Goal: Task Accomplishment & Management: Use online tool/utility

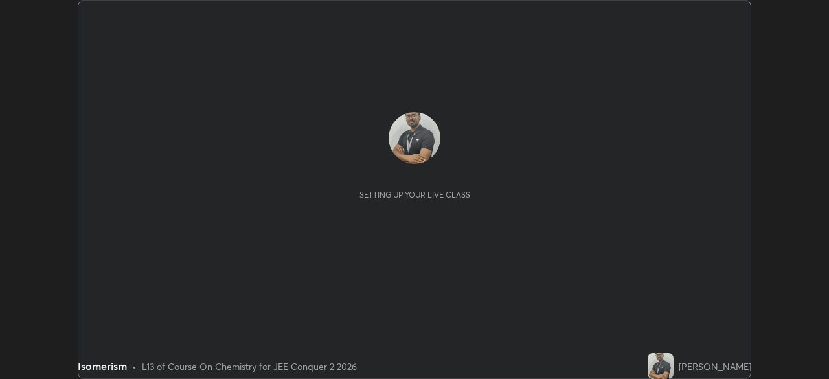
scroll to position [379, 828]
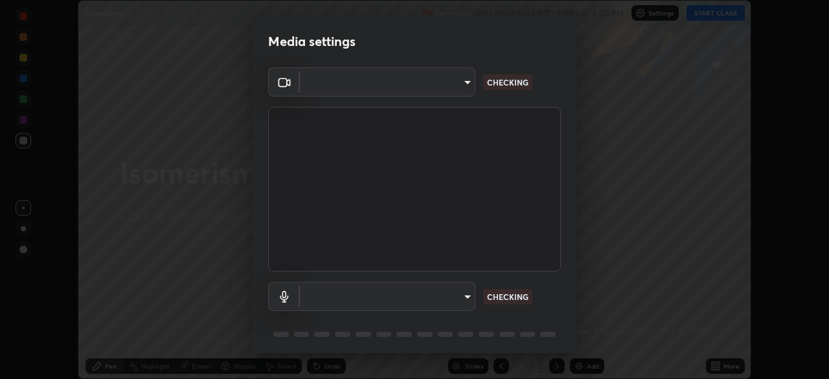
type input "d5d1096bb91751ddbc4e14a102c0e37309a205399cb77019be1f1076424a97fc"
type input "communications"
click at [465, 85] on body "Erase all Isomerism Recording WAS SCHEDULED TO START AT 5:00 PM Settings START …" at bounding box center [414, 189] width 829 height 379
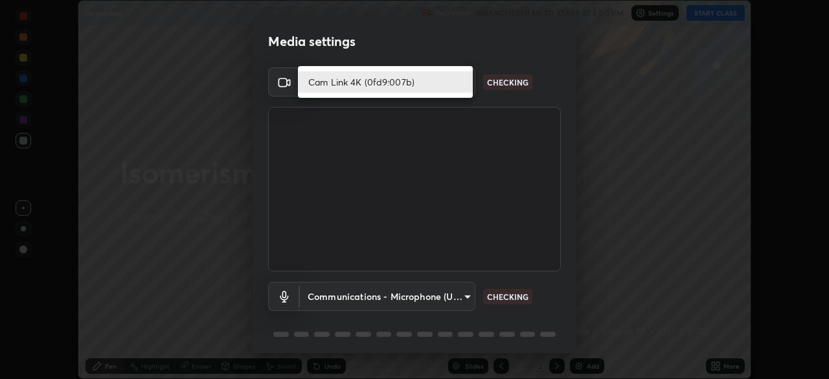
click at [413, 87] on li "Cam Link 4K (0fd9:007b)" at bounding box center [385, 81] width 175 height 21
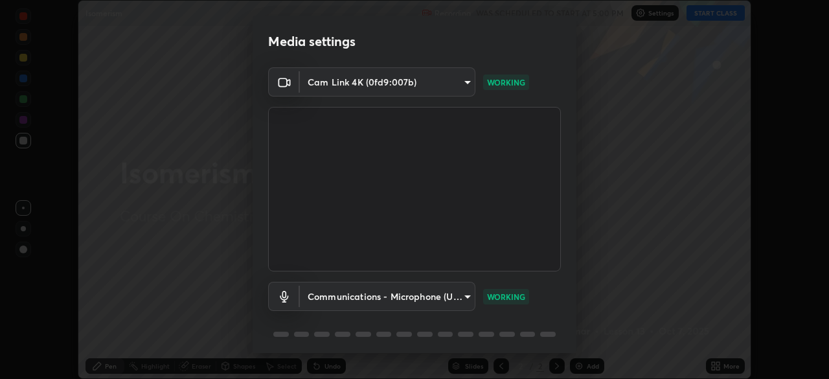
scroll to position [46, 0]
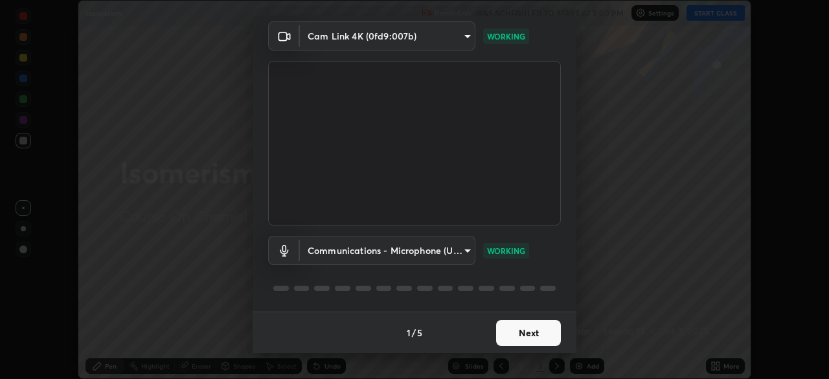
click at [520, 331] on button "Next" at bounding box center [528, 333] width 65 height 26
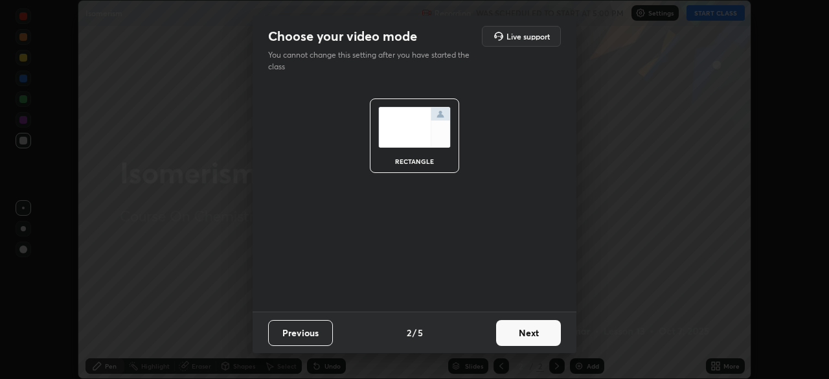
scroll to position [0, 0]
click at [530, 327] on button "Next" at bounding box center [528, 333] width 65 height 26
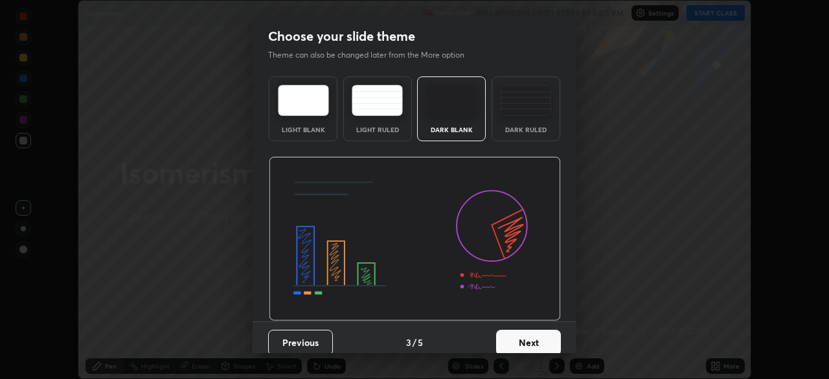
click at [530, 339] on button "Next" at bounding box center [528, 343] width 65 height 26
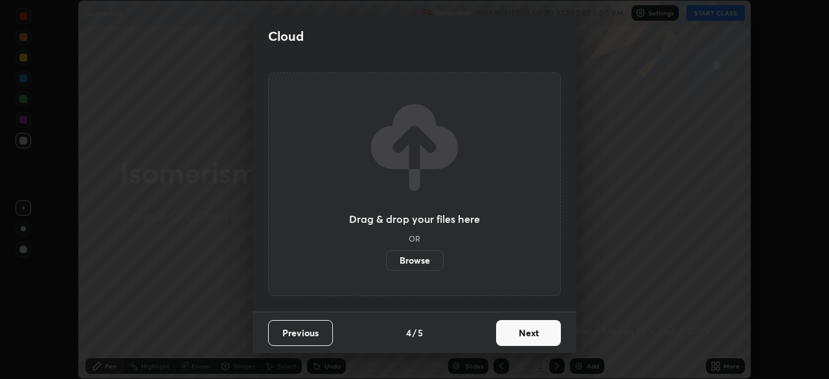
click at [537, 334] on button "Next" at bounding box center [528, 333] width 65 height 26
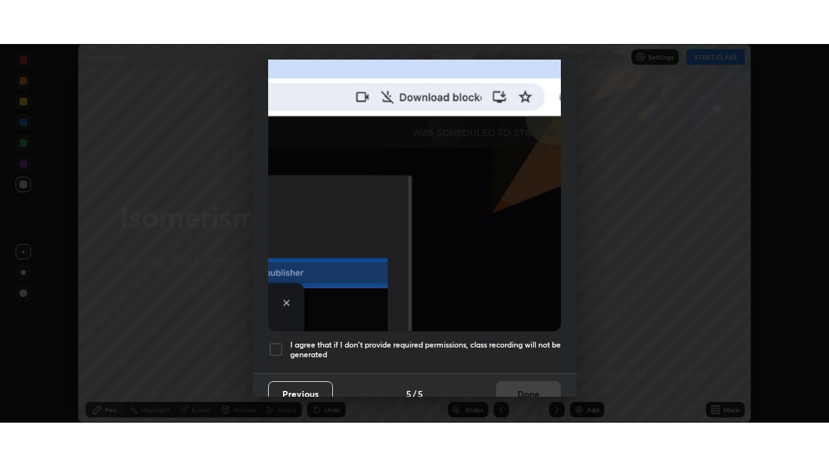
scroll to position [310, 0]
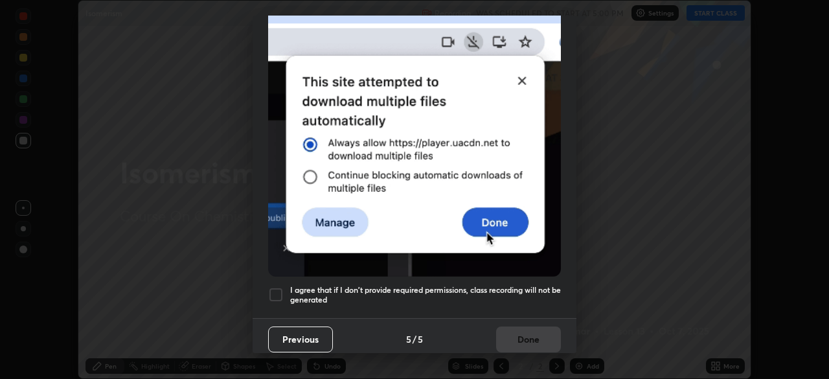
click at [280, 291] on div at bounding box center [276, 295] width 16 height 16
click at [519, 332] on button "Done" at bounding box center [528, 339] width 65 height 26
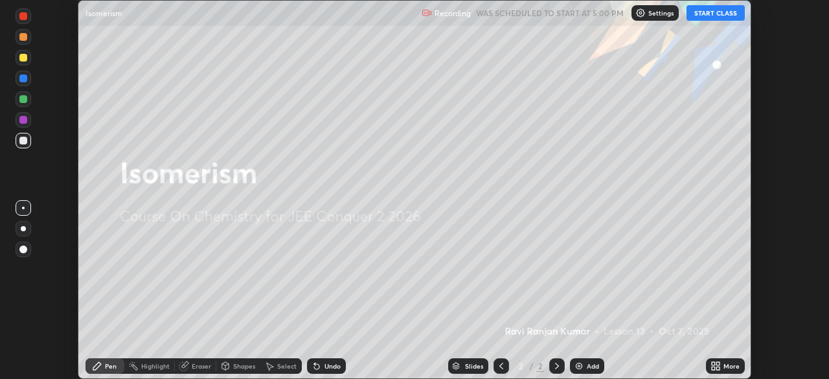
click at [714, 16] on button "START CLASS" at bounding box center [715, 13] width 58 height 16
click at [714, 364] on icon at bounding box center [713, 363] width 3 height 3
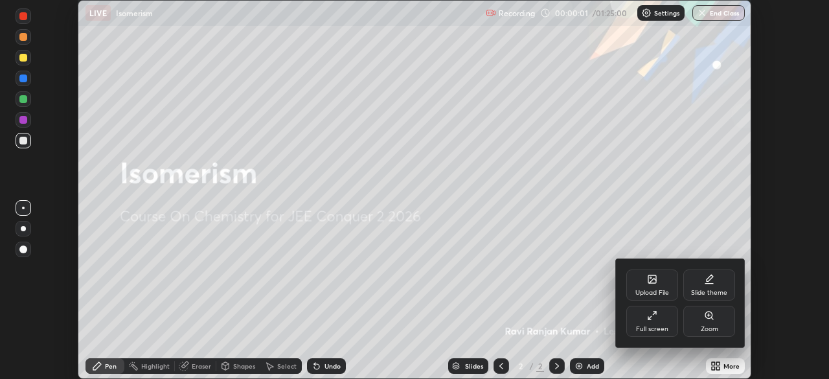
click at [659, 324] on div "Full screen" at bounding box center [652, 321] width 52 height 31
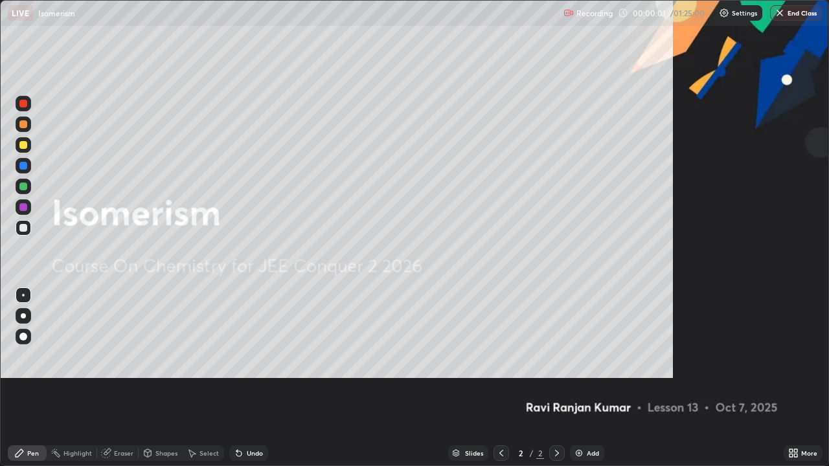
scroll to position [466, 829]
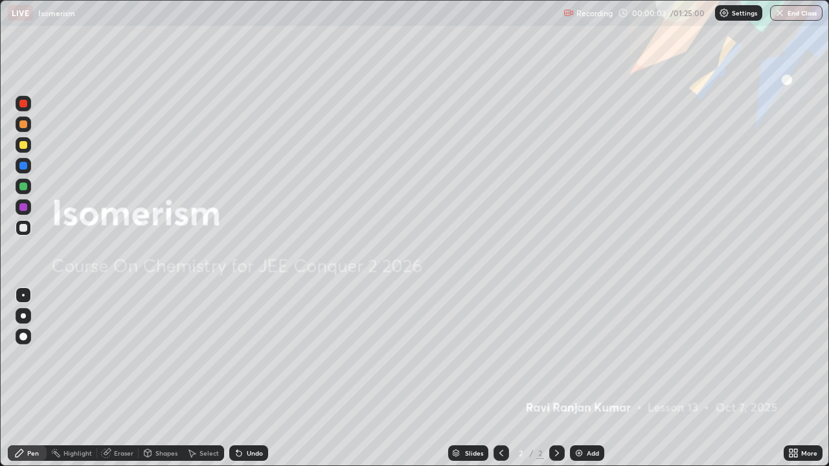
click at [23, 146] on div at bounding box center [23, 145] width 8 height 8
click at [574, 378] on img at bounding box center [579, 453] width 10 height 10
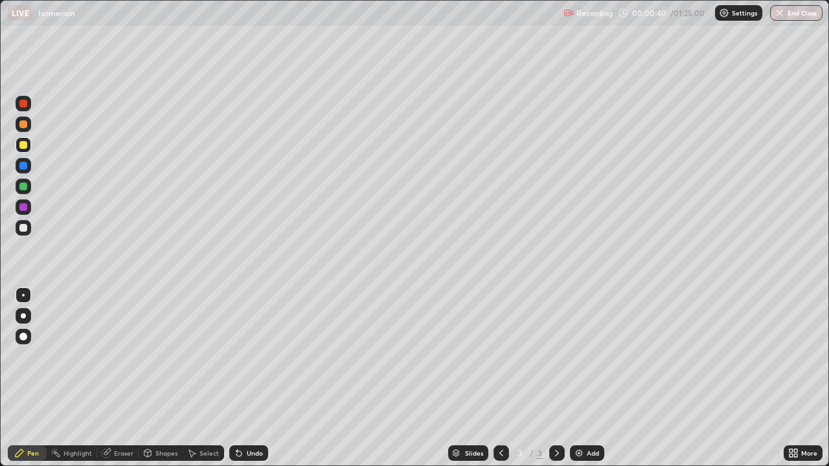
click at [24, 126] on div at bounding box center [23, 124] width 8 height 8
click at [24, 147] on div at bounding box center [23, 145] width 8 height 8
click at [23, 335] on div at bounding box center [23, 337] width 8 height 8
click at [251, 378] on div "Undo" at bounding box center [248, 454] width 39 height 16
click at [22, 295] on div at bounding box center [23, 295] width 3 height 3
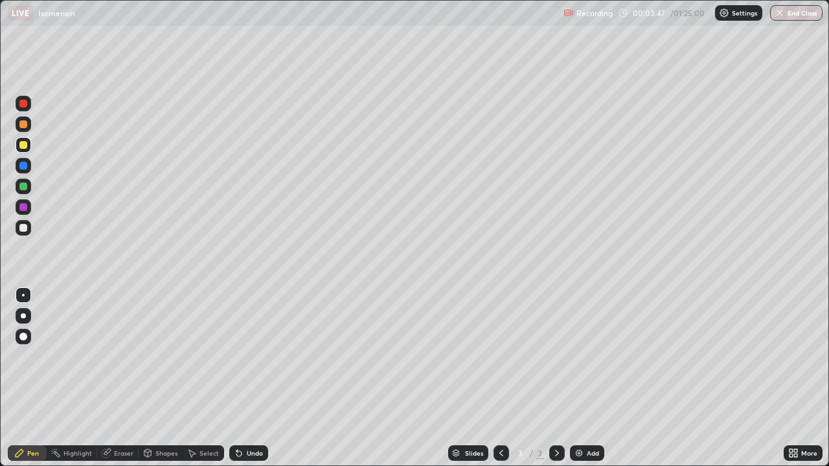
click at [22, 228] on div at bounding box center [23, 228] width 8 height 8
click at [123, 378] on div "Eraser" at bounding box center [123, 453] width 19 height 6
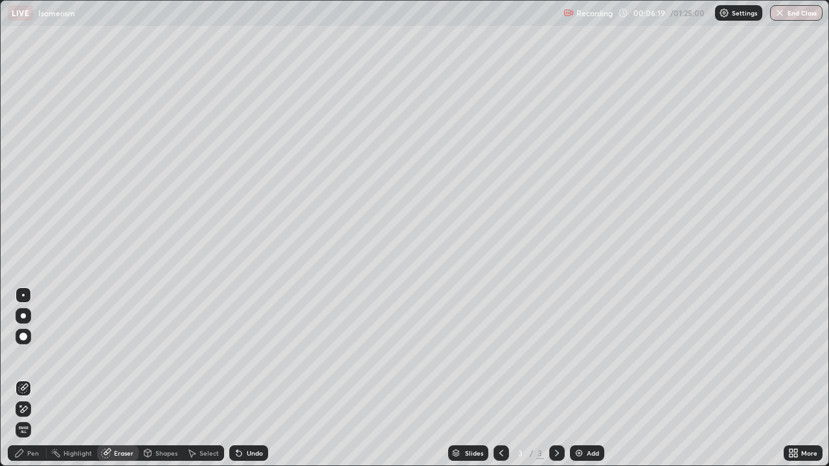
click at [250, 378] on div "Undo" at bounding box center [255, 453] width 16 height 6
click at [34, 378] on div "Pen" at bounding box center [33, 453] width 12 height 6
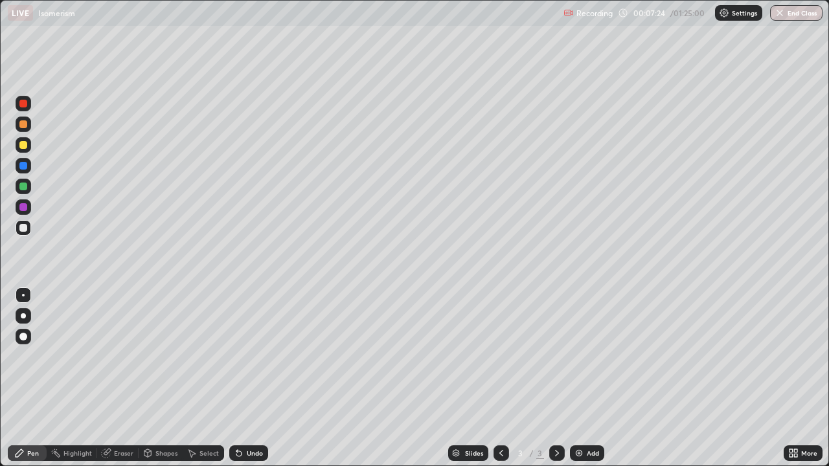
click at [27, 378] on div "Pen" at bounding box center [27, 454] width 39 height 16
click at [256, 378] on div "Undo" at bounding box center [255, 453] width 16 height 6
click at [259, 378] on div "Undo" at bounding box center [255, 453] width 16 height 6
click at [254, 378] on div "Undo" at bounding box center [255, 453] width 16 height 6
click at [253, 378] on div "Undo" at bounding box center [248, 454] width 39 height 16
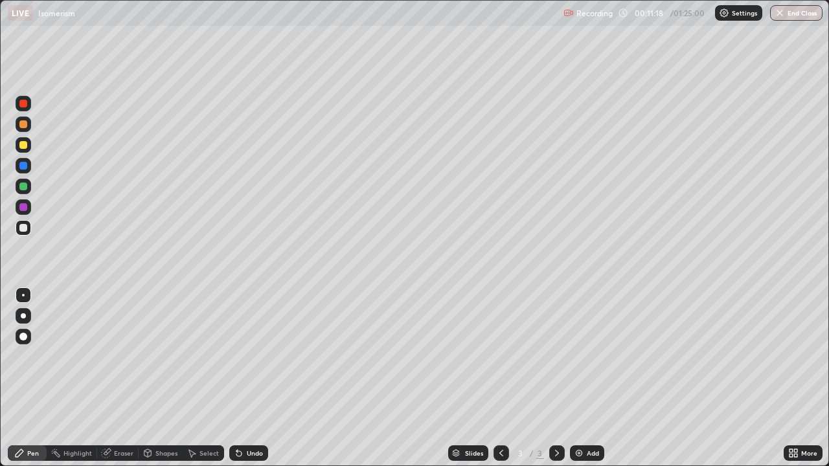
click at [574, 378] on img at bounding box center [579, 453] width 10 height 10
click at [22, 146] on div at bounding box center [23, 145] width 8 height 8
click at [23, 146] on div at bounding box center [23, 145] width 8 height 8
click at [33, 142] on div at bounding box center [23, 145] width 21 height 21
click at [21, 226] on div at bounding box center [23, 228] width 8 height 8
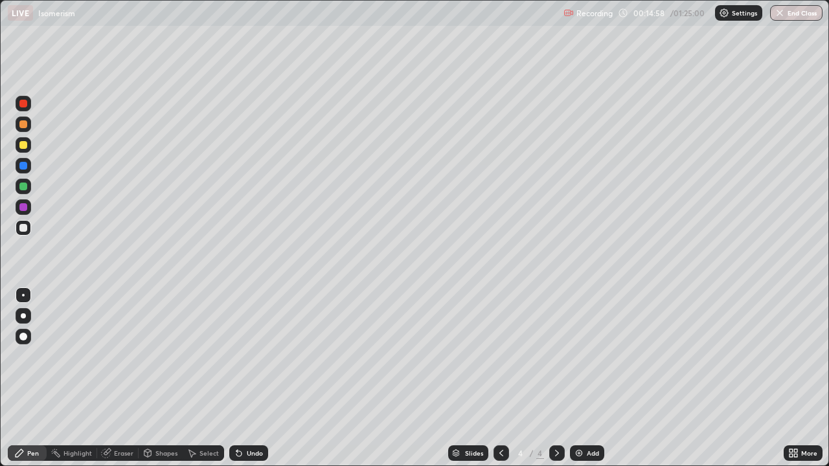
click at [28, 188] on div at bounding box center [24, 187] width 16 height 16
click at [253, 378] on div "Undo" at bounding box center [255, 453] width 16 height 6
click at [255, 378] on div "Undo" at bounding box center [255, 453] width 16 height 6
click at [253, 378] on div "Undo" at bounding box center [255, 453] width 16 height 6
click at [579, 378] on img at bounding box center [579, 453] width 10 height 10
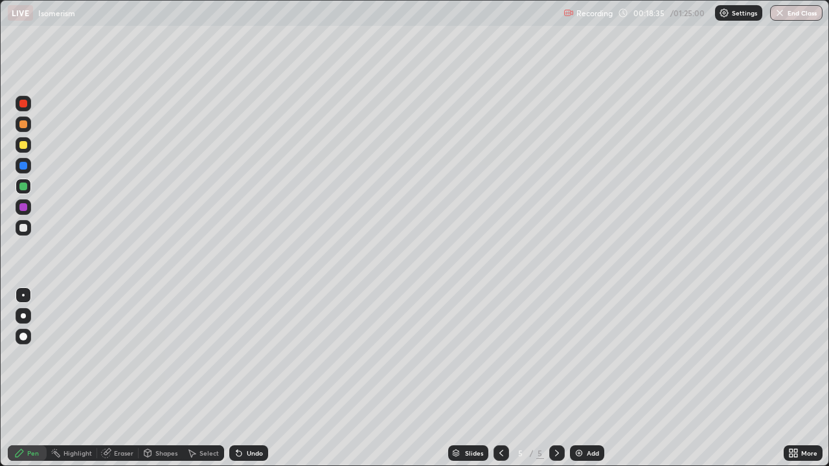
click at [21, 148] on div at bounding box center [23, 145] width 8 height 8
click at [247, 378] on div "Undo" at bounding box center [255, 453] width 16 height 6
click at [131, 378] on div "Eraser" at bounding box center [123, 453] width 19 height 6
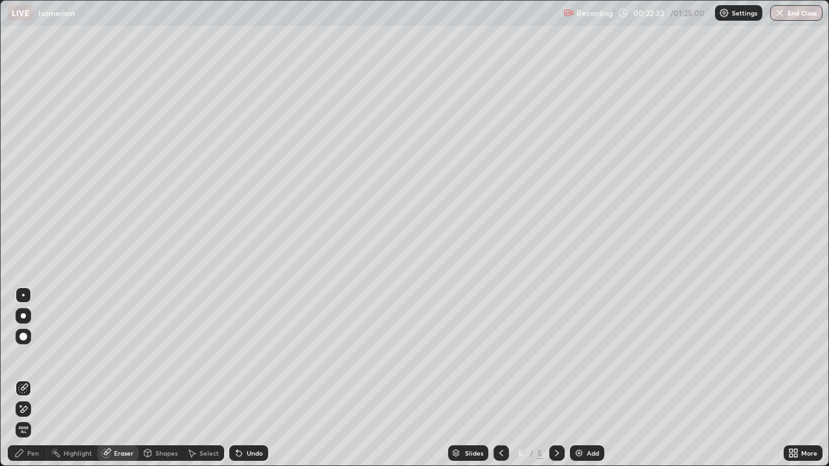
click at [37, 378] on div "Pen" at bounding box center [27, 454] width 39 height 16
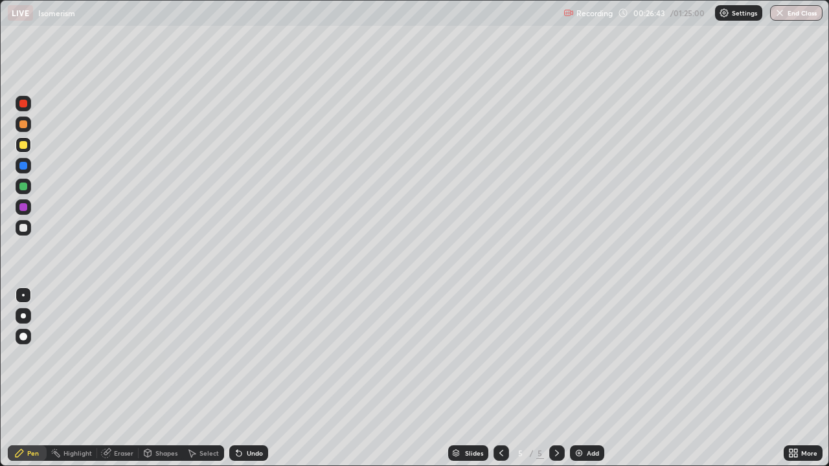
click at [119, 378] on div "Eraser" at bounding box center [123, 453] width 19 height 6
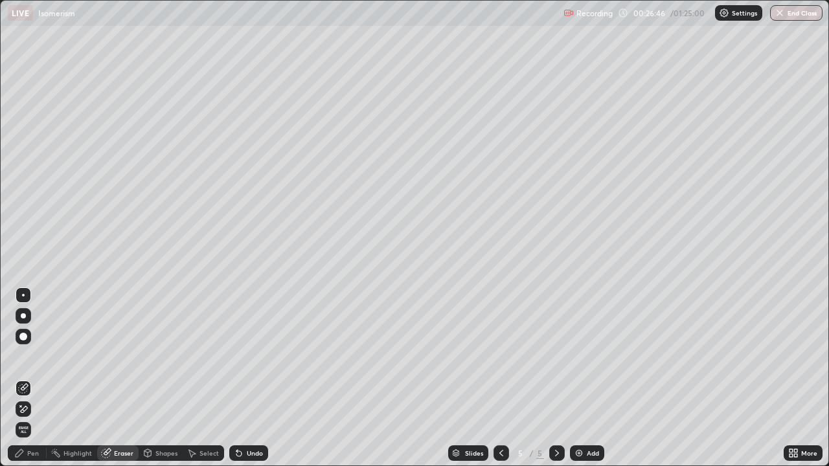
click at [28, 378] on div "Pen" at bounding box center [33, 453] width 12 height 6
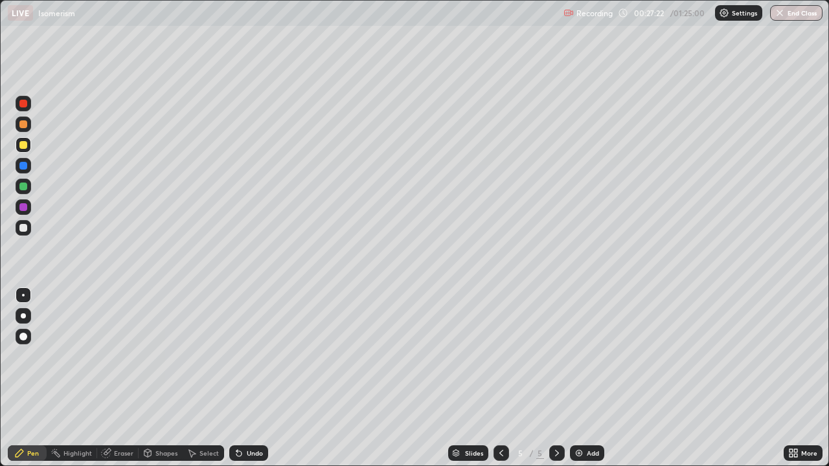
click at [580, 378] on img at bounding box center [579, 453] width 10 height 10
click at [249, 378] on div "Undo" at bounding box center [255, 453] width 16 height 6
click at [120, 378] on div "Eraser" at bounding box center [117, 454] width 41 height 16
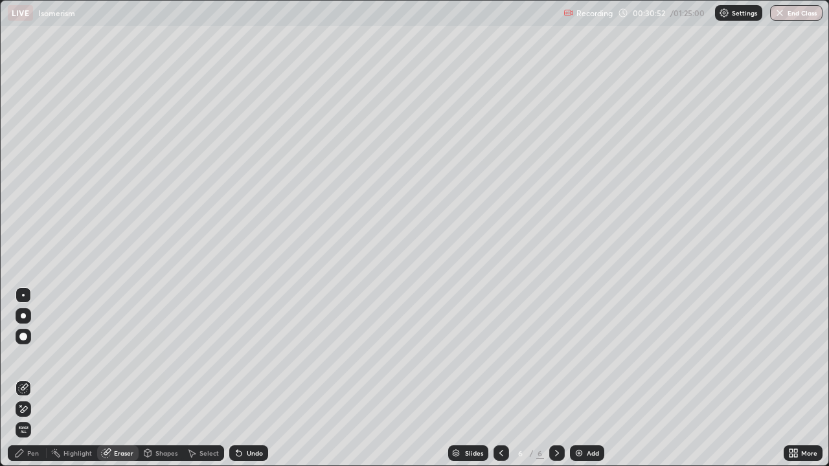
click at [35, 378] on div "Pen" at bounding box center [33, 453] width 12 height 6
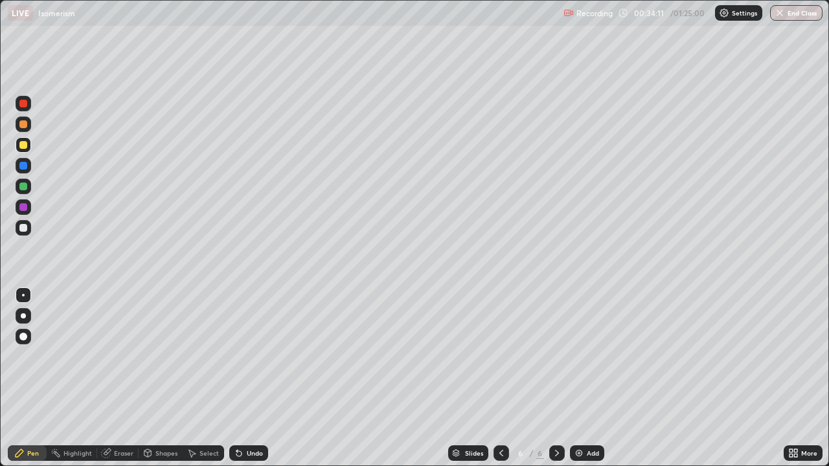
click at [581, 378] on img at bounding box center [579, 453] width 10 height 10
click at [23, 146] on div at bounding box center [23, 145] width 8 height 8
click at [22, 227] on div at bounding box center [23, 228] width 8 height 8
click at [26, 146] on div at bounding box center [23, 145] width 8 height 8
click at [121, 378] on div "Eraser" at bounding box center [123, 453] width 19 height 6
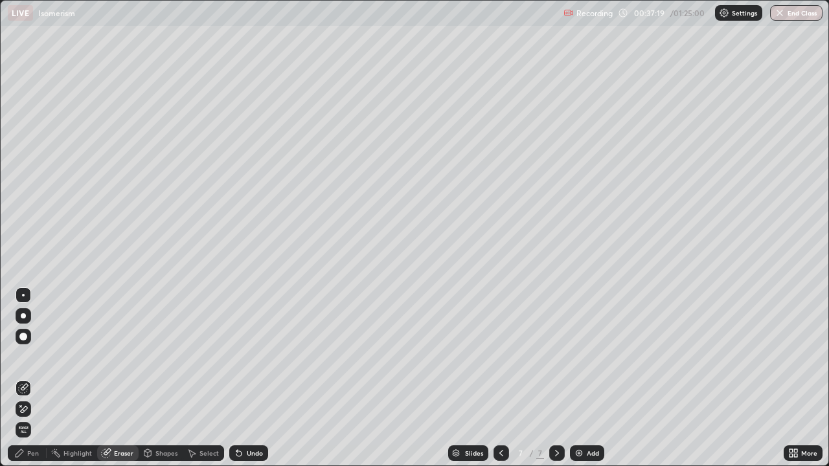
click at [36, 378] on div "Pen" at bounding box center [33, 453] width 12 height 6
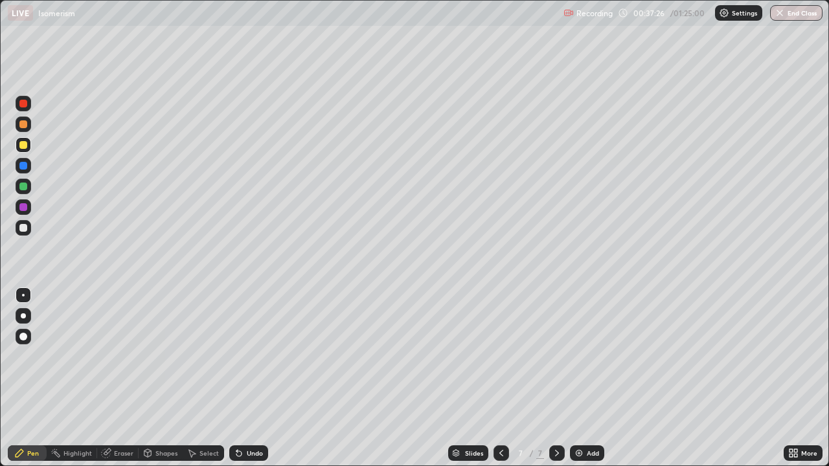
click at [118, 378] on div "Eraser" at bounding box center [123, 453] width 19 height 6
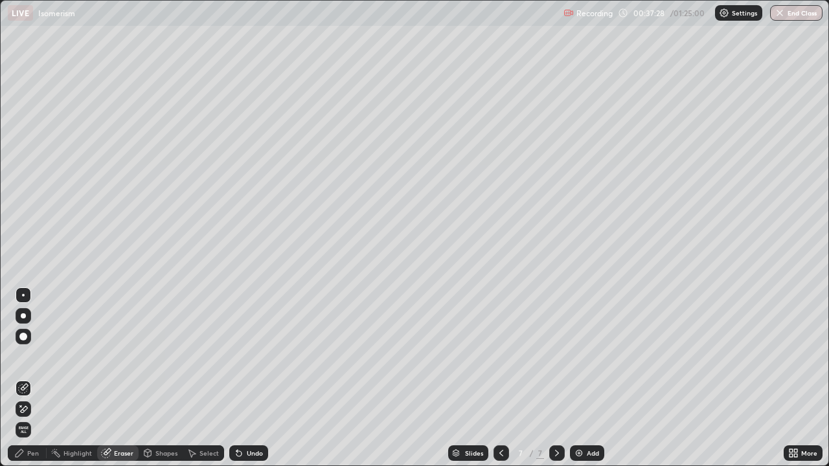
click at [32, 378] on div "Pen" at bounding box center [33, 453] width 12 height 6
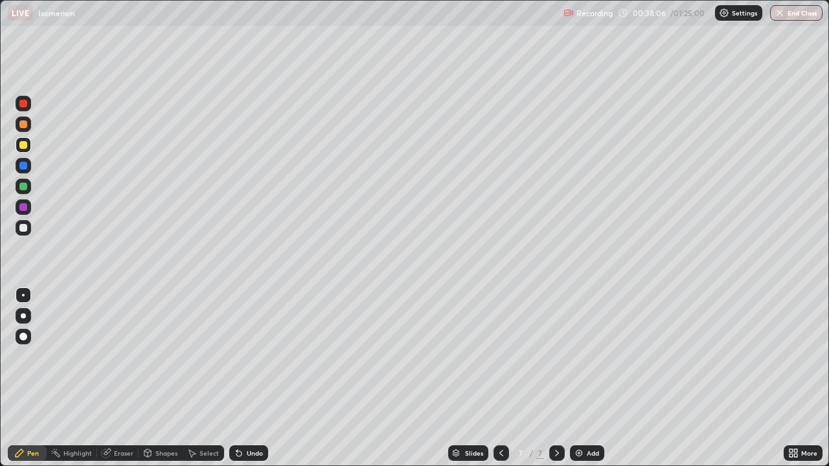
click at [252, 378] on div "Undo" at bounding box center [255, 453] width 16 height 6
click at [253, 378] on div "Undo" at bounding box center [255, 453] width 16 height 6
click at [582, 378] on img at bounding box center [579, 453] width 10 height 10
click at [22, 229] on div at bounding box center [23, 228] width 8 height 8
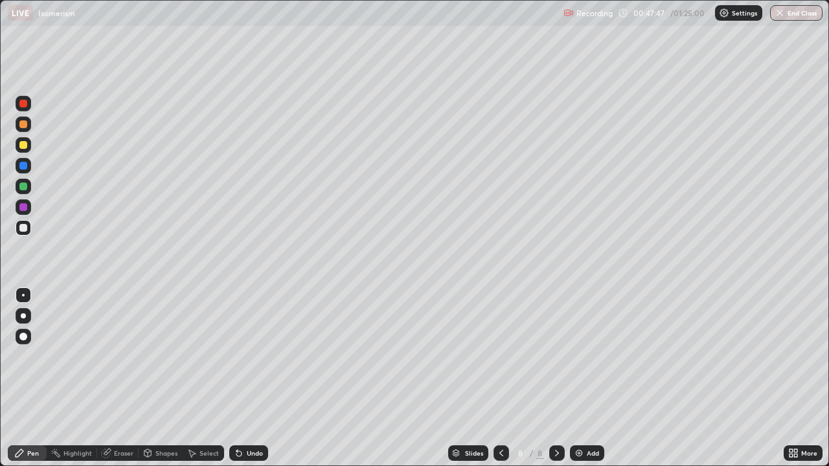
click at [576, 378] on img at bounding box center [579, 453] width 10 height 10
click at [20, 147] on div at bounding box center [23, 145] width 8 height 8
click at [247, 378] on div "Undo" at bounding box center [255, 453] width 16 height 6
click at [248, 378] on div "Undo" at bounding box center [255, 453] width 16 height 6
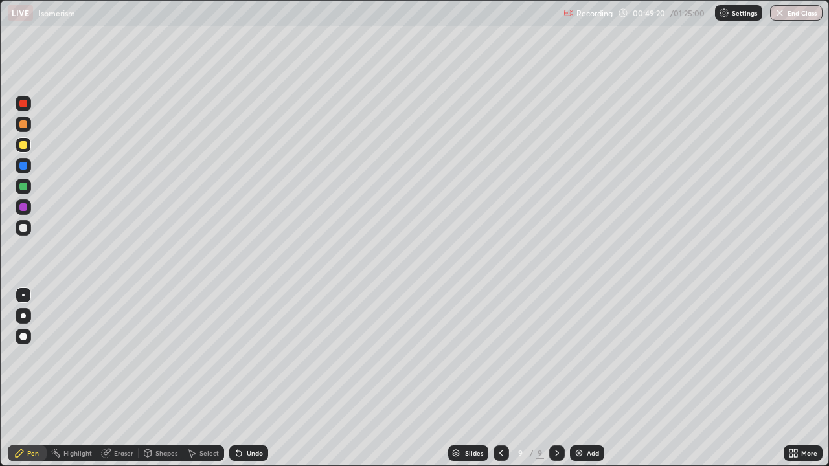
click at [248, 378] on div "Undo" at bounding box center [255, 453] width 16 height 6
click at [251, 378] on div "Undo" at bounding box center [255, 453] width 16 height 6
click at [253, 378] on div "Undo" at bounding box center [255, 453] width 16 height 6
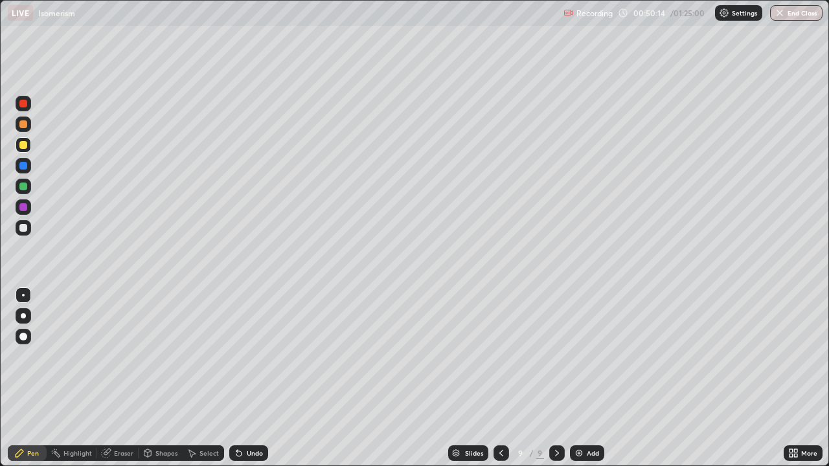
click at [251, 378] on div "Undo" at bounding box center [248, 454] width 39 height 16
click at [255, 378] on div "Undo" at bounding box center [248, 454] width 39 height 16
click at [251, 378] on div "Undo" at bounding box center [255, 453] width 16 height 6
click at [253, 378] on div "Undo" at bounding box center [255, 453] width 16 height 6
click at [253, 378] on div "Undo" at bounding box center [248, 454] width 39 height 16
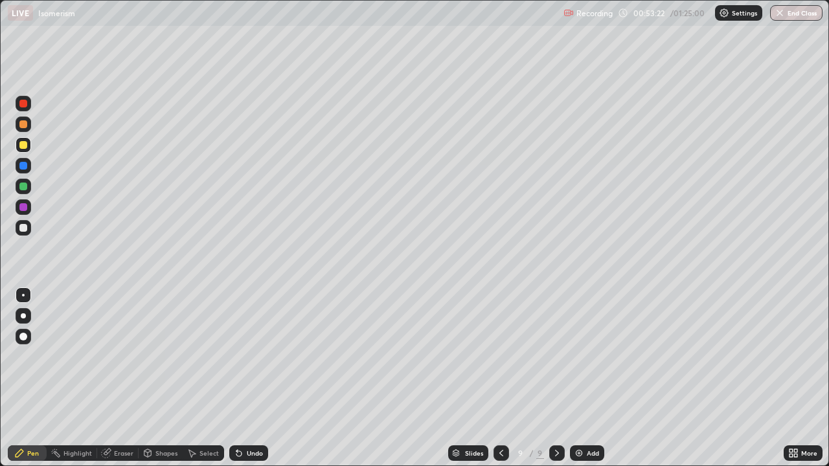
click at [589, 378] on div "Add" at bounding box center [593, 453] width 12 height 6
click at [119, 378] on div "Eraser" at bounding box center [123, 453] width 19 height 6
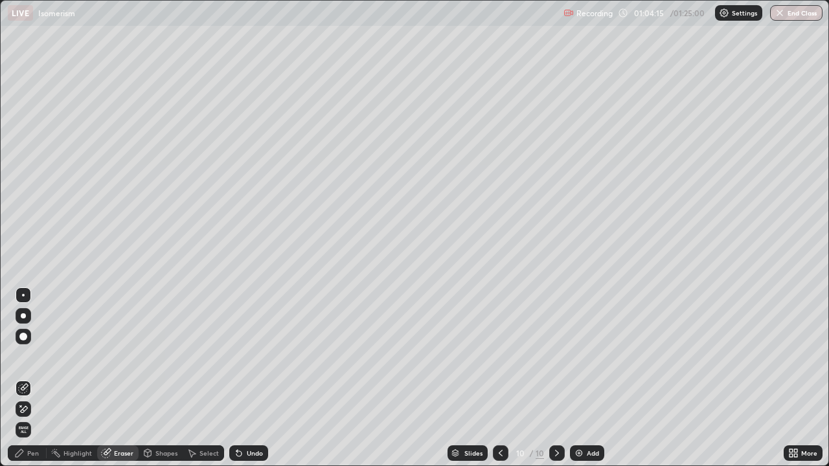
click at [39, 378] on div "Pen" at bounding box center [27, 454] width 39 height 16
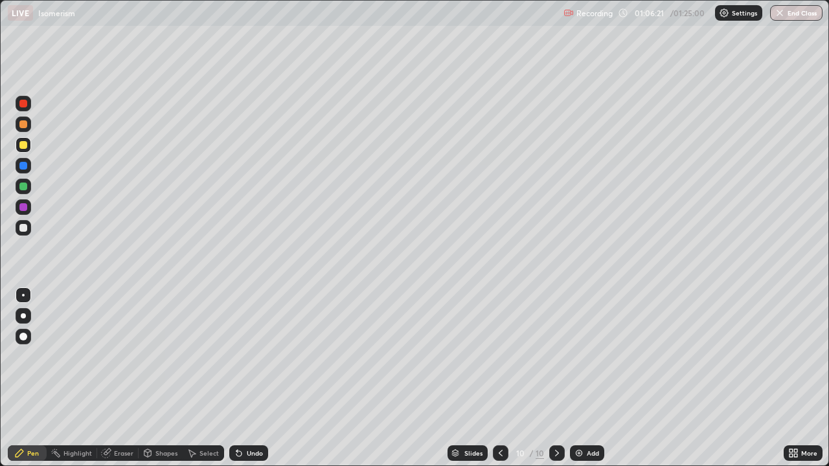
click at [578, 378] on img at bounding box center [579, 453] width 10 height 10
click at [22, 146] on div at bounding box center [23, 145] width 8 height 8
click at [806, 17] on button "End Class" at bounding box center [796, 13] width 52 height 16
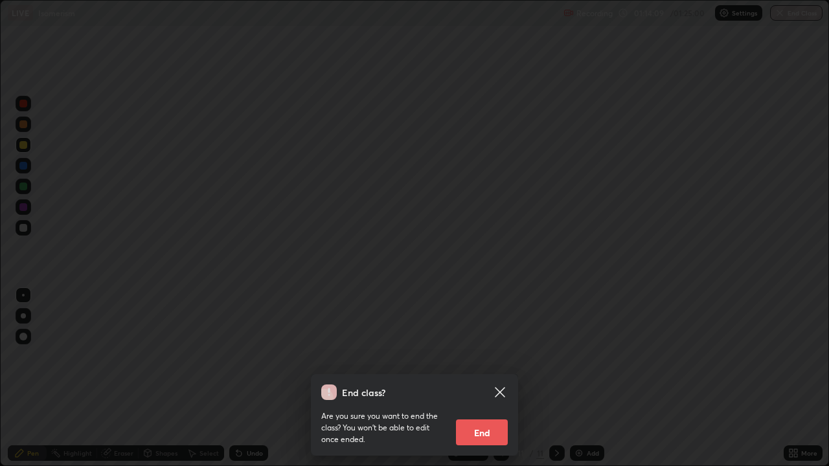
click at [482, 378] on button "End" at bounding box center [482, 433] width 52 height 26
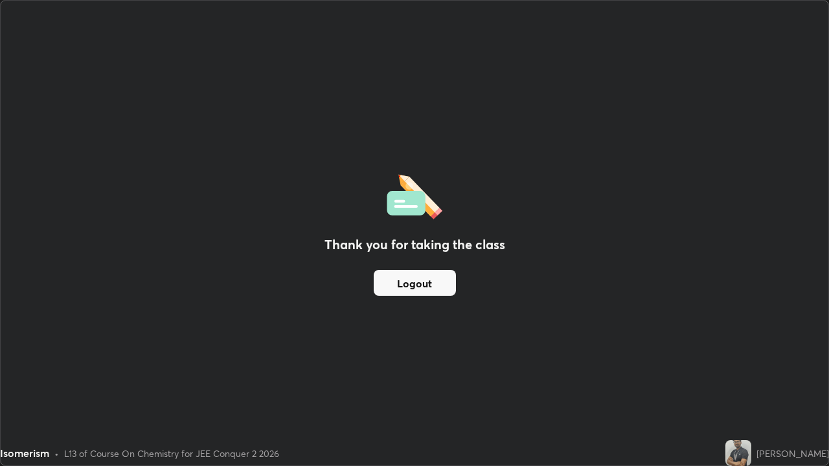
click at [443, 289] on button "Logout" at bounding box center [415, 283] width 82 height 26
click at [440, 280] on button "Logout" at bounding box center [415, 283] width 82 height 26
